Goal: Information Seeking & Learning: Learn about a topic

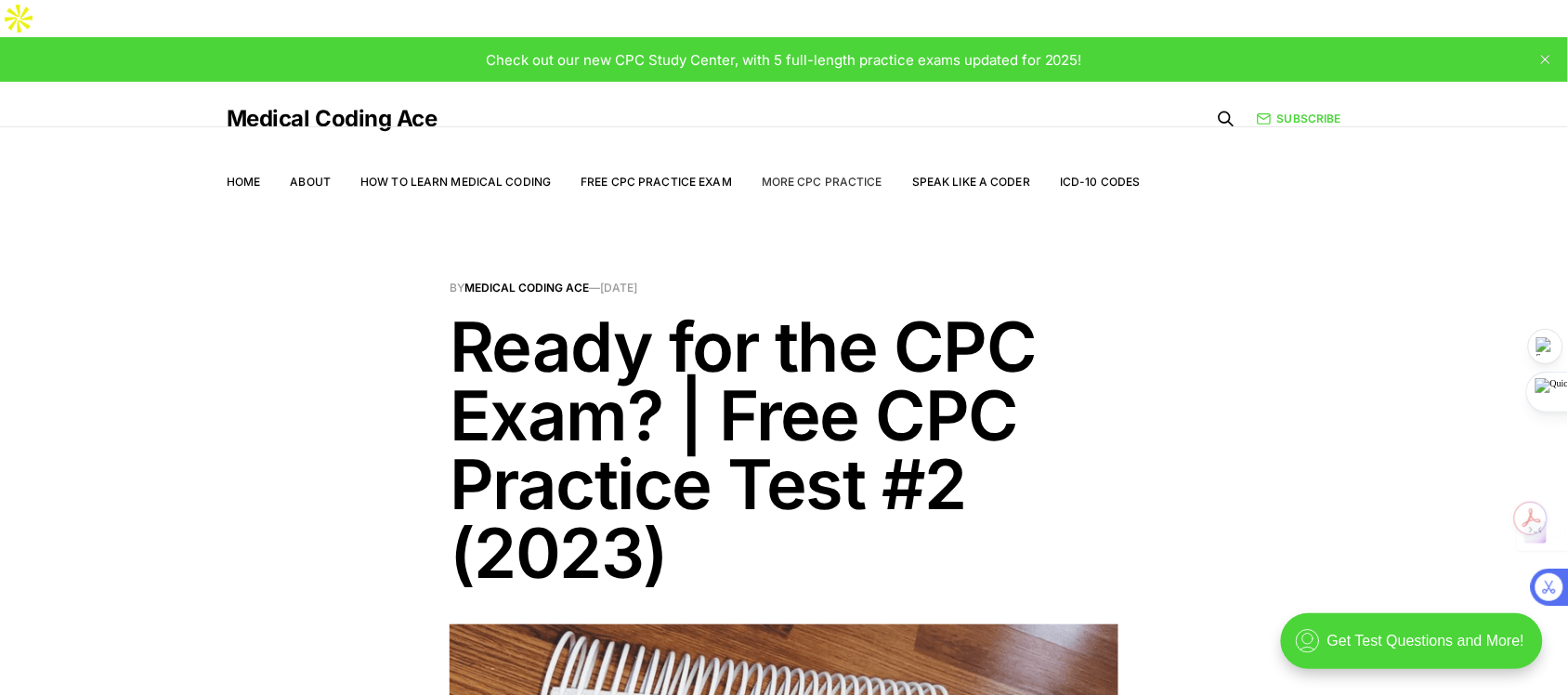
click at [827, 174] on link "More CPC Practice" at bounding box center [821, 181] width 120 height 14
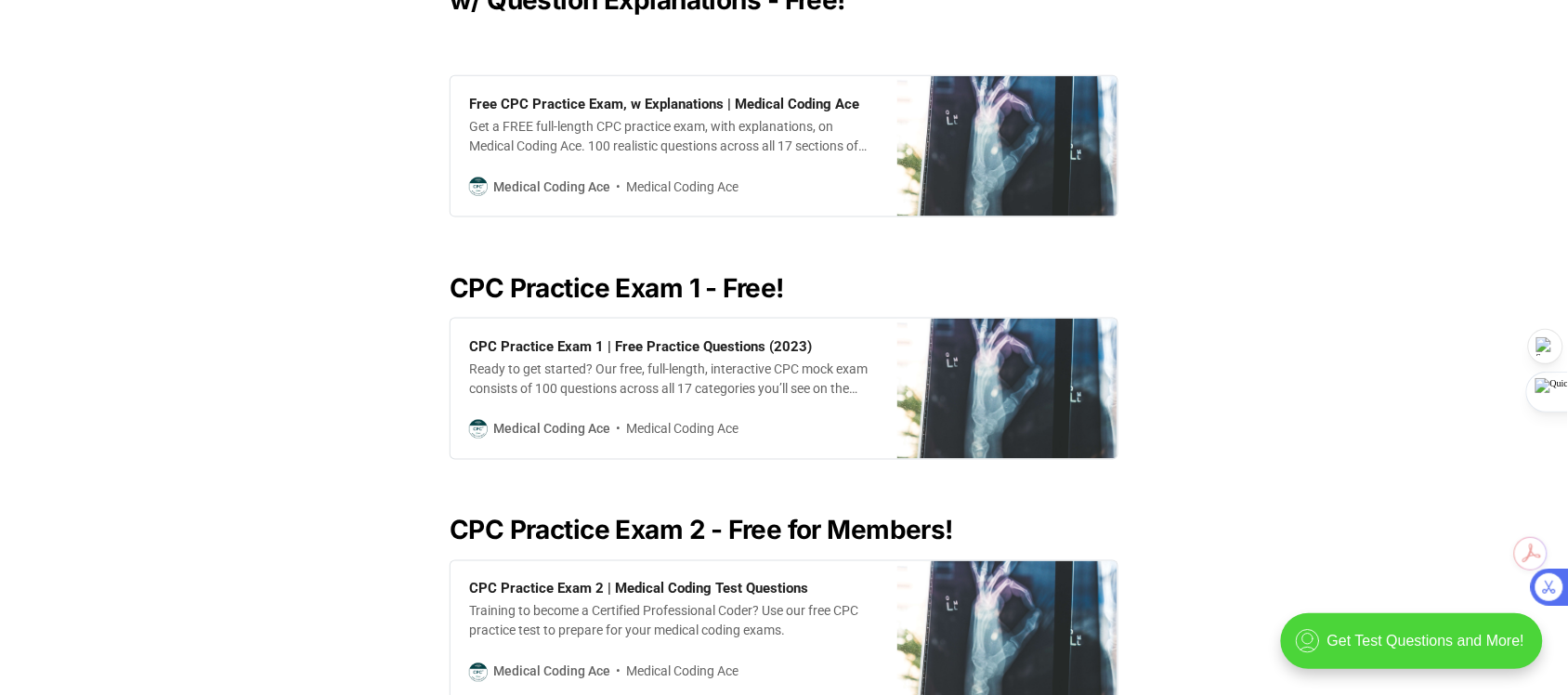
scroll to position [392, 0]
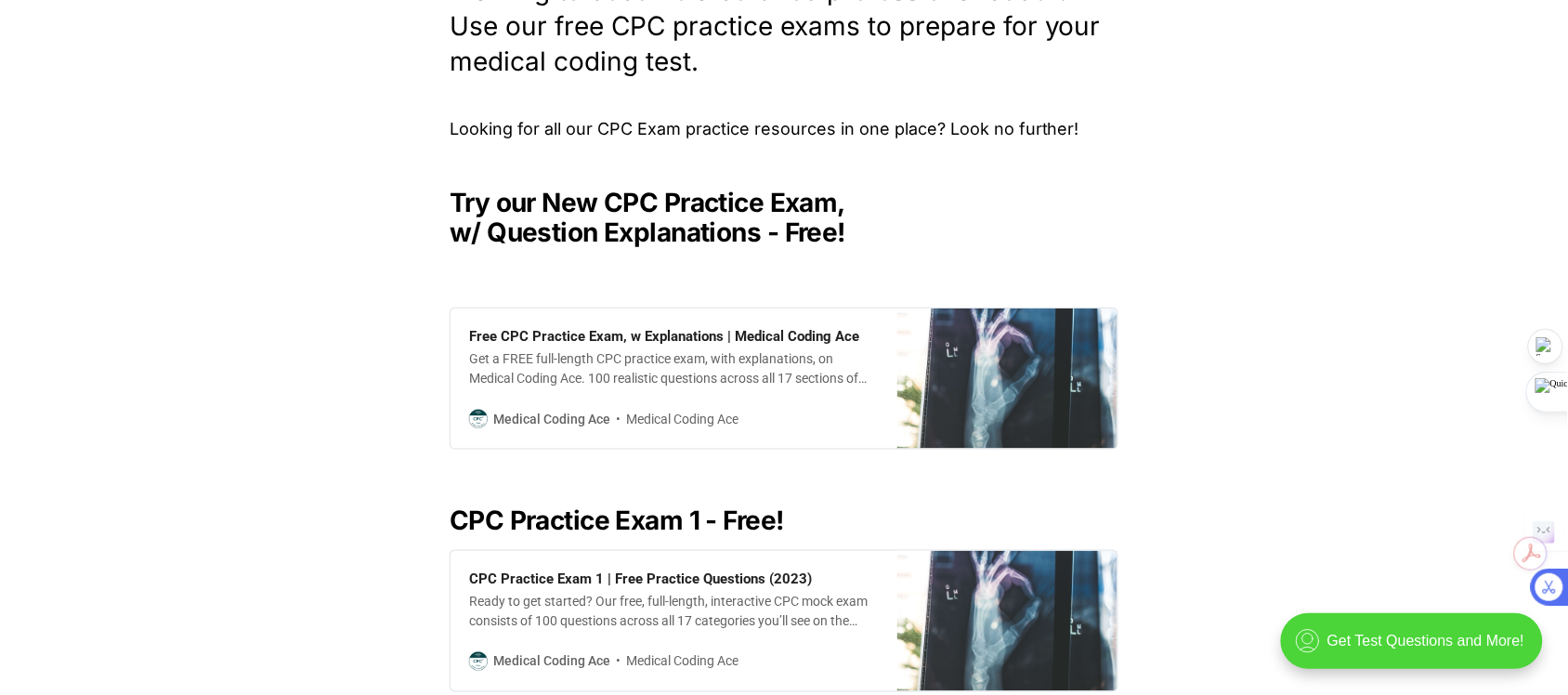
click at [1008, 188] on h2 "Try our New CPC Practice Exam, w/ Question Explanations - Free!" at bounding box center [784, 217] width 669 height 60
